Goal: Task Accomplishment & Management: Manage account settings

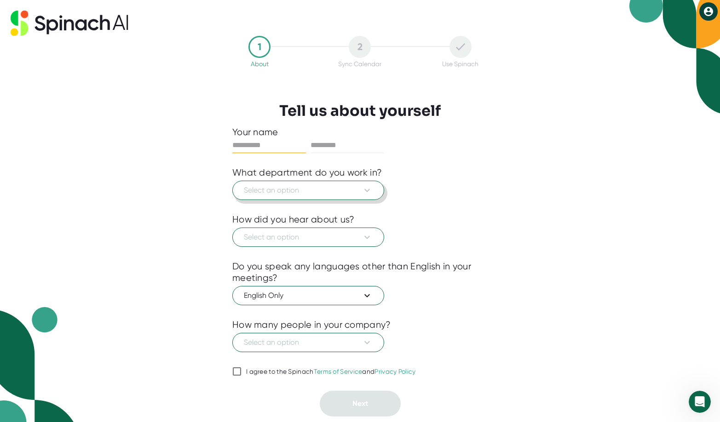
click at [308, 197] on button "Select an option" at bounding box center [308, 190] width 152 height 19
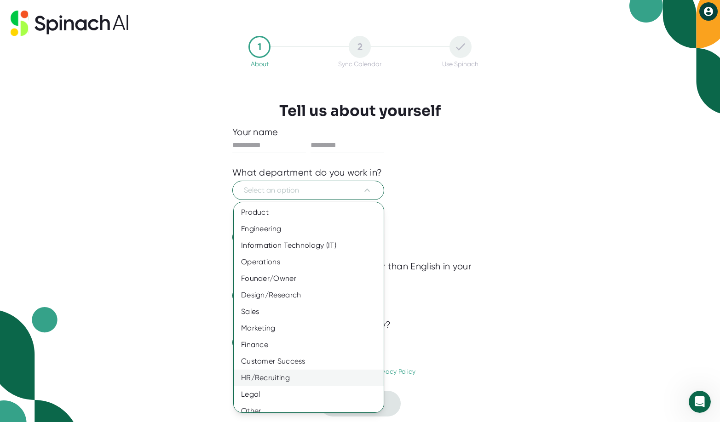
click at [307, 374] on div "HR/Recruiting" at bounding box center [309, 378] width 150 height 17
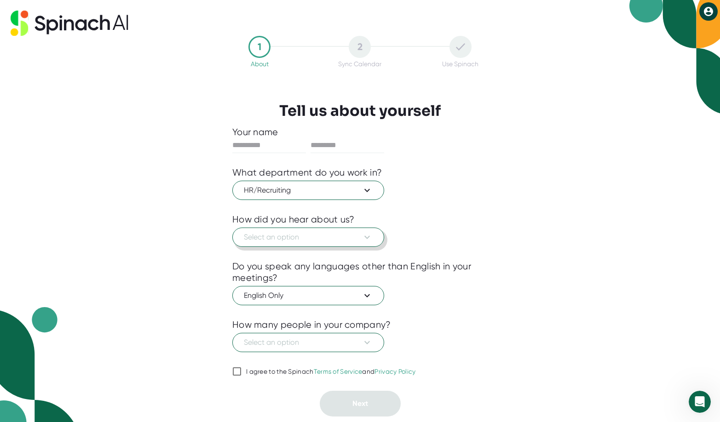
click at [293, 241] on span "Select an option" at bounding box center [308, 237] width 129 height 11
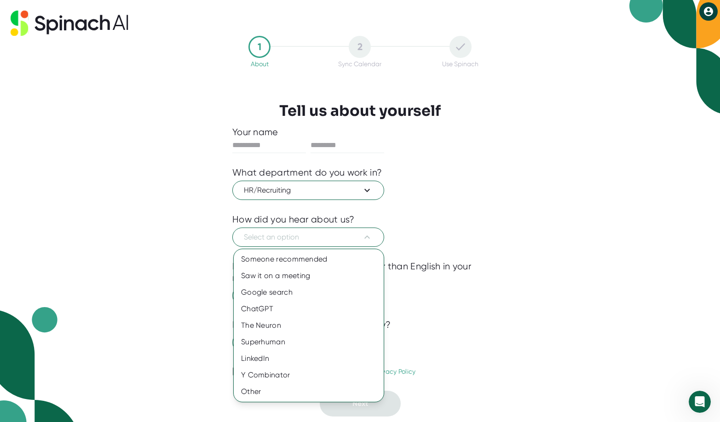
click at [411, 239] on div at bounding box center [360, 211] width 720 height 422
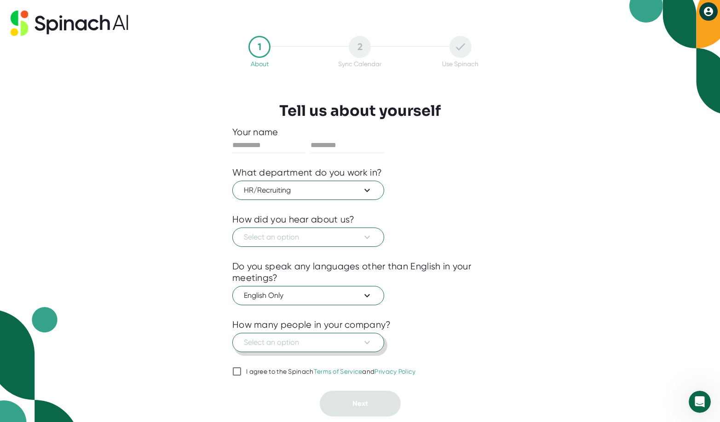
click at [374, 346] on button "Select an option" at bounding box center [308, 342] width 152 height 19
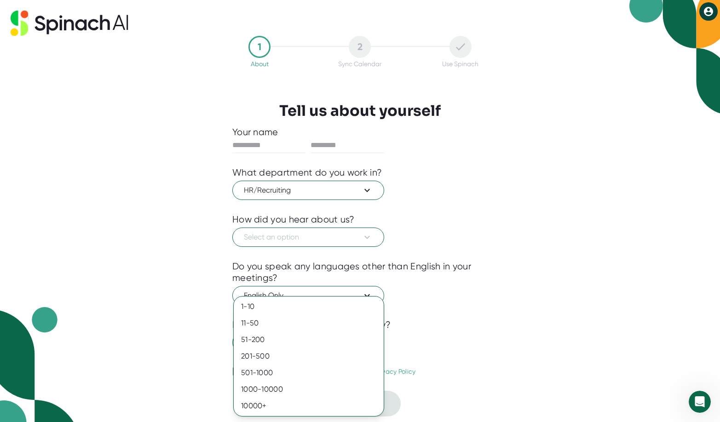
click at [457, 339] on div at bounding box center [360, 211] width 720 height 422
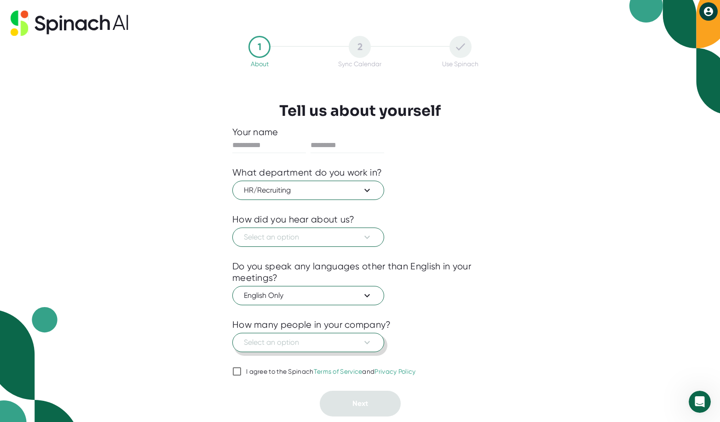
click at [330, 347] on span "Select an option" at bounding box center [308, 342] width 129 height 11
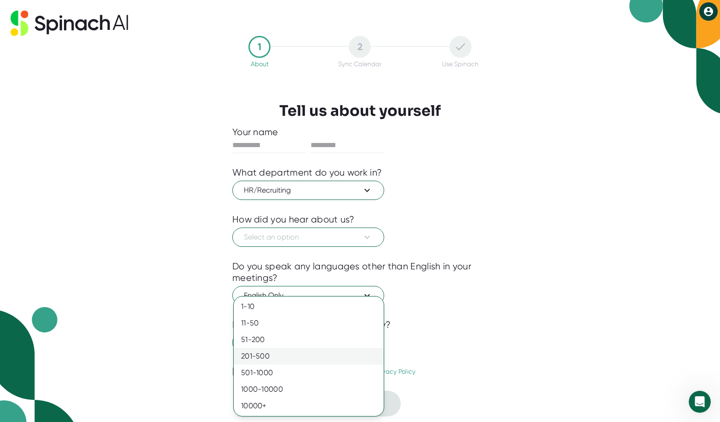
click at [310, 360] on div "201-500" at bounding box center [309, 356] width 150 height 17
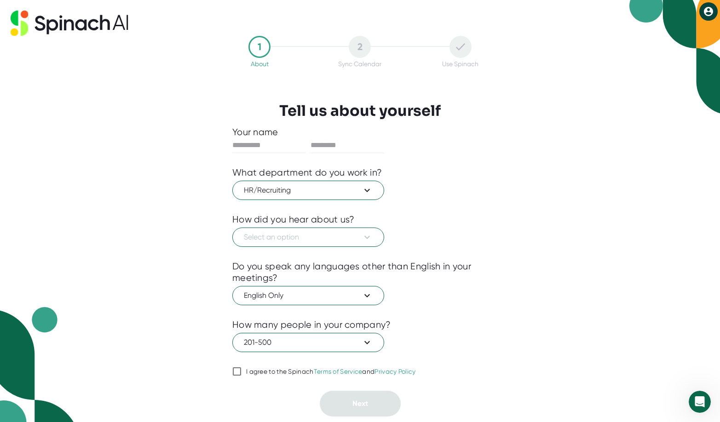
click at [235, 376] on input "I agree to the Spinach Terms of Service and Privacy Policy" at bounding box center [236, 371] width 9 height 11
checkbox input "true"
click at [309, 237] on span "Select an option" at bounding box center [308, 237] width 129 height 11
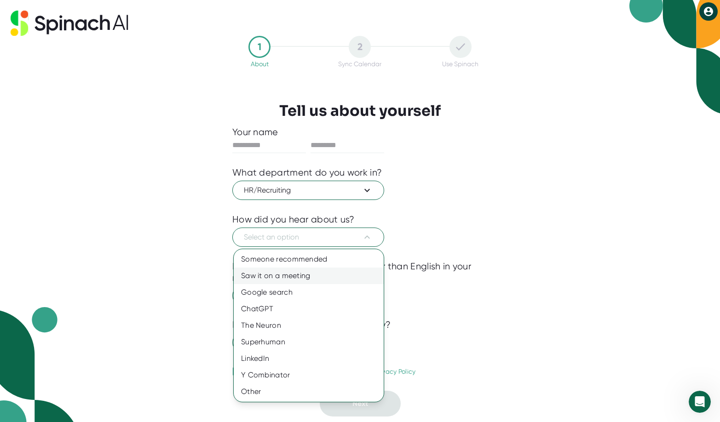
click at [298, 280] on div "Saw it on a meeting" at bounding box center [309, 276] width 150 height 17
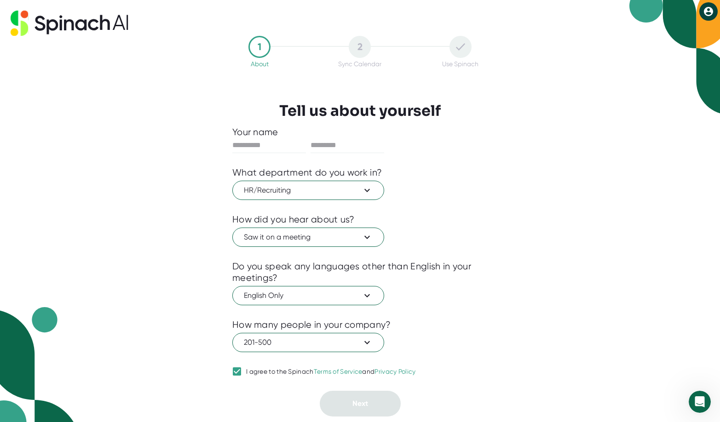
click at [466, 329] on div "How many people in your company?" at bounding box center [359, 325] width 255 height 12
click at [314, 296] on span "English Only" at bounding box center [308, 295] width 129 height 11
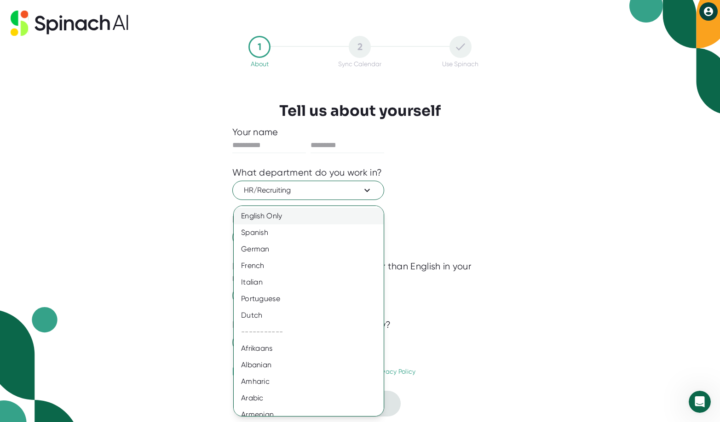
click at [275, 217] on div "English Only" at bounding box center [309, 216] width 150 height 17
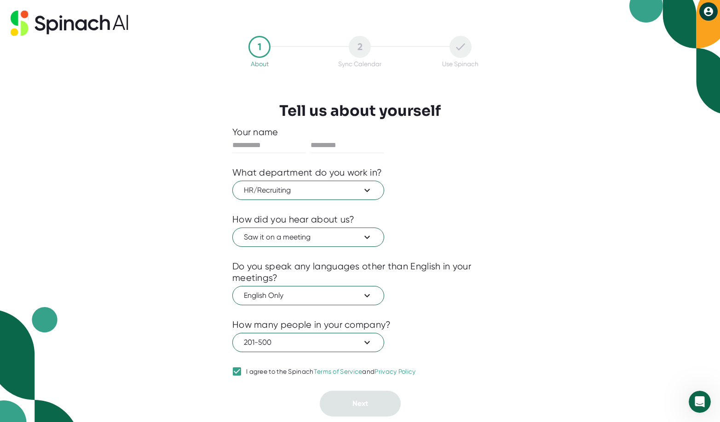
click at [450, 345] on div "201-500" at bounding box center [359, 342] width 255 height 22
click at [448, 351] on div "201-500" at bounding box center [359, 342] width 255 height 22
click at [250, 147] on input "text" at bounding box center [269, 145] width 74 height 15
type input "***"
click at [336, 149] on input "text" at bounding box center [348, 145] width 74 height 15
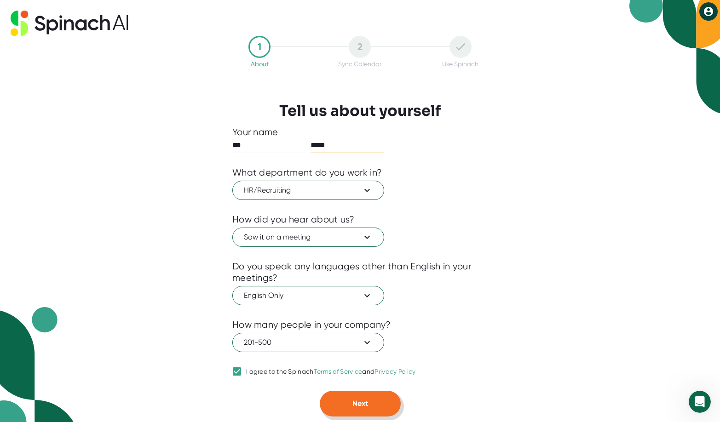
type input "*****"
click at [374, 410] on button "Next" at bounding box center [360, 404] width 81 height 26
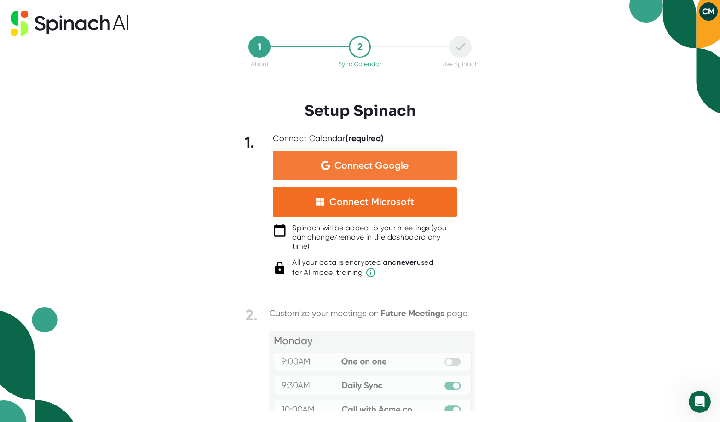
click at [370, 168] on span "Connect Google" at bounding box center [372, 165] width 74 height 9
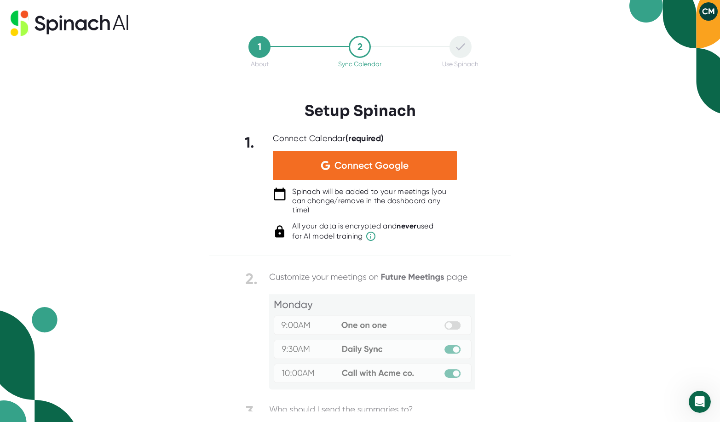
click at [408, 248] on div at bounding box center [359, 249] width 301 height 14
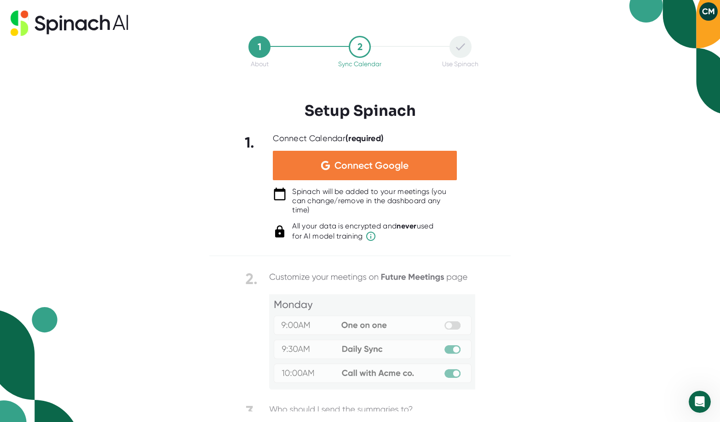
click at [355, 172] on div "Connect Google" at bounding box center [365, 165] width 184 height 29
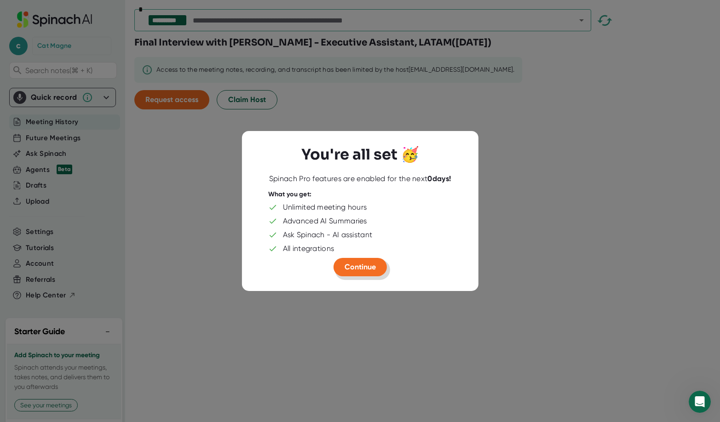
click at [361, 271] on span "Continue" at bounding box center [360, 267] width 31 height 9
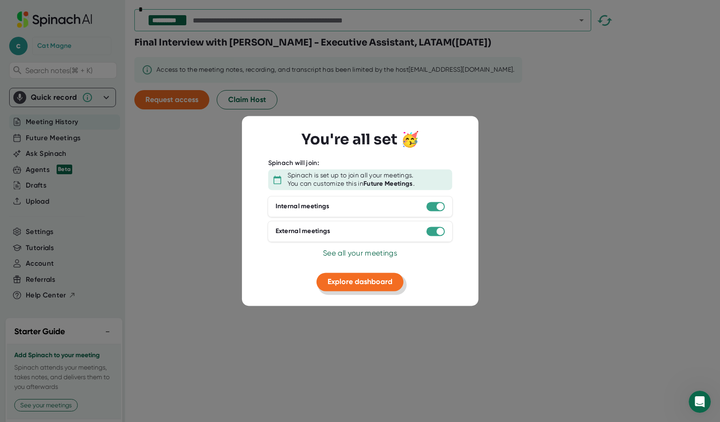
click at [395, 282] on button "Explore dashboard" at bounding box center [360, 282] width 87 height 18
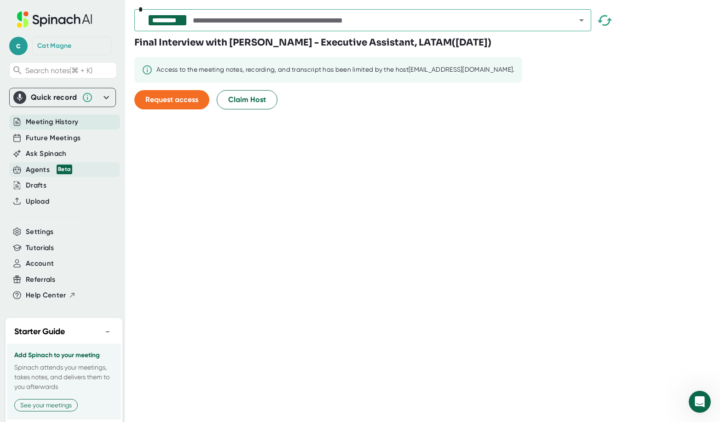
drag, startPoint x: 54, startPoint y: 168, endPoint x: 41, endPoint y: 170, distance: 13.0
click at [53, 168] on span "Beta" at bounding box center [62, 170] width 20 height 10
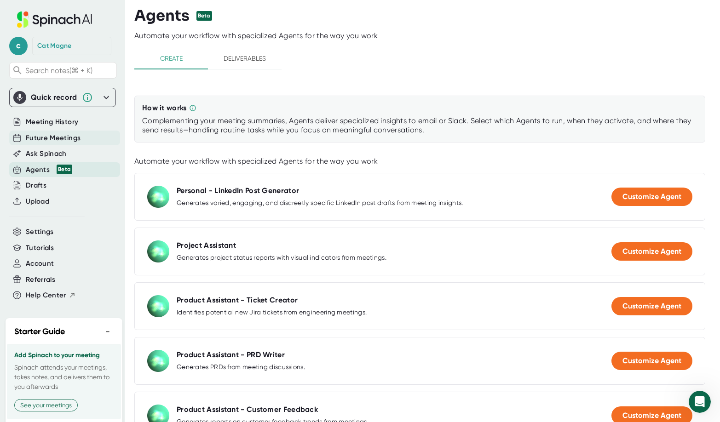
click at [49, 137] on span "Future Meetings" at bounding box center [53, 138] width 55 height 11
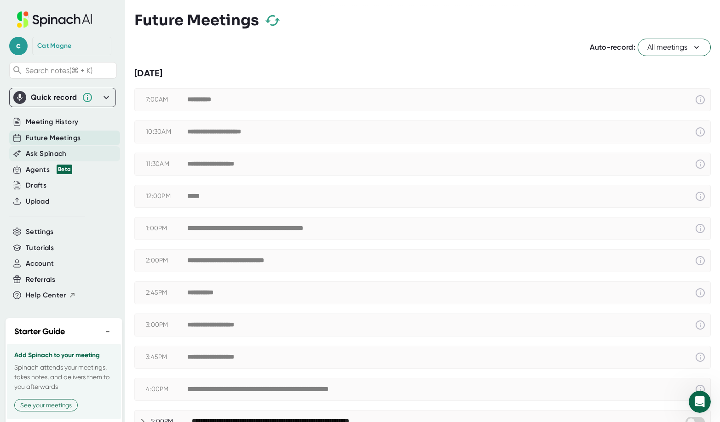
click at [42, 152] on span "Ask Spinach" at bounding box center [46, 154] width 41 height 11
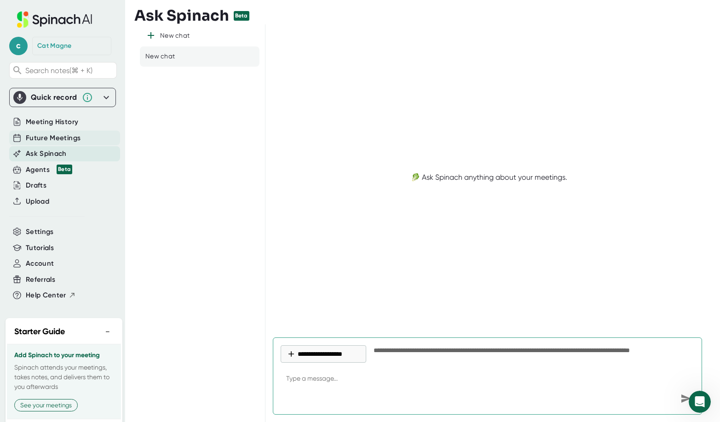
type textarea "x"
click at [46, 134] on span "Future Meetings" at bounding box center [53, 138] width 55 height 11
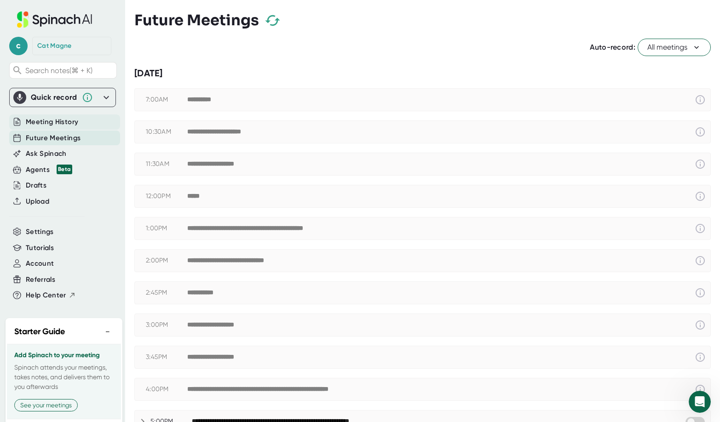
click at [50, 123] on span "Meeting History" at bounding box center [52, 122] width 52 height 11
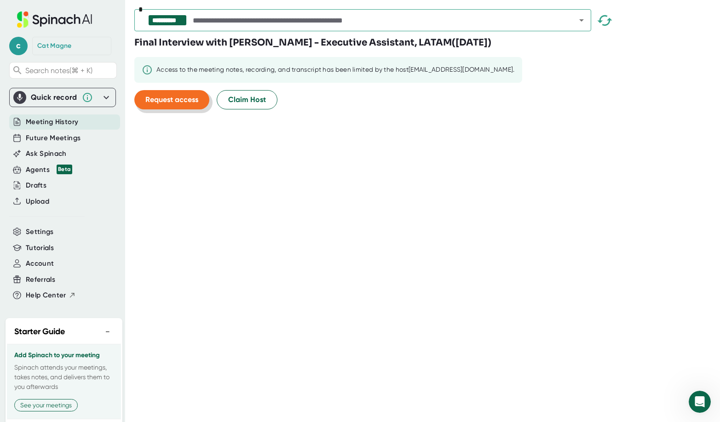
click at [176, 106] on button "Request access" at bounding box center [171, 99] width 75 height 19
drag, startPoint x: 247, startPoint y: 114, endPoint x: 250, endPoint y: 107, distance: 7.2
click at [248, 113] on div "Final Interview with [PERSON_NAME] - Executive Assistant, LATAM ( [DATE] ) Acce…" at bounding box center [332, 76] width 397 height 81
click at [250, 107] on button "Claim Host" at bounding box center [247, 99] width 61 height 19
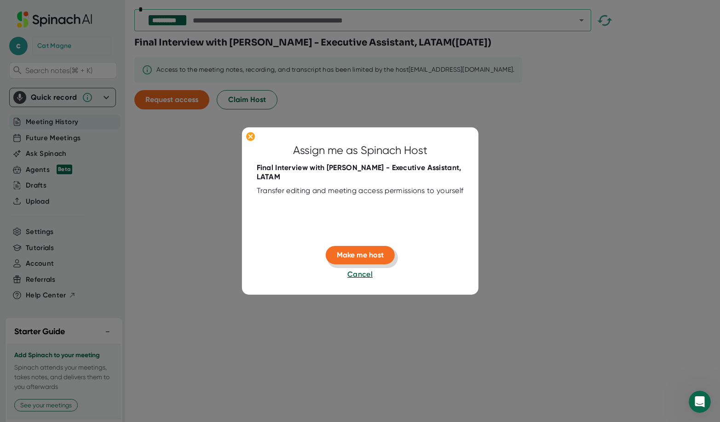
click at [353, 256] on span "Make me host" at bounding box center [360, 255] width 47 height 9
